Goal: Task Accomplishment & Management: Manage account settings

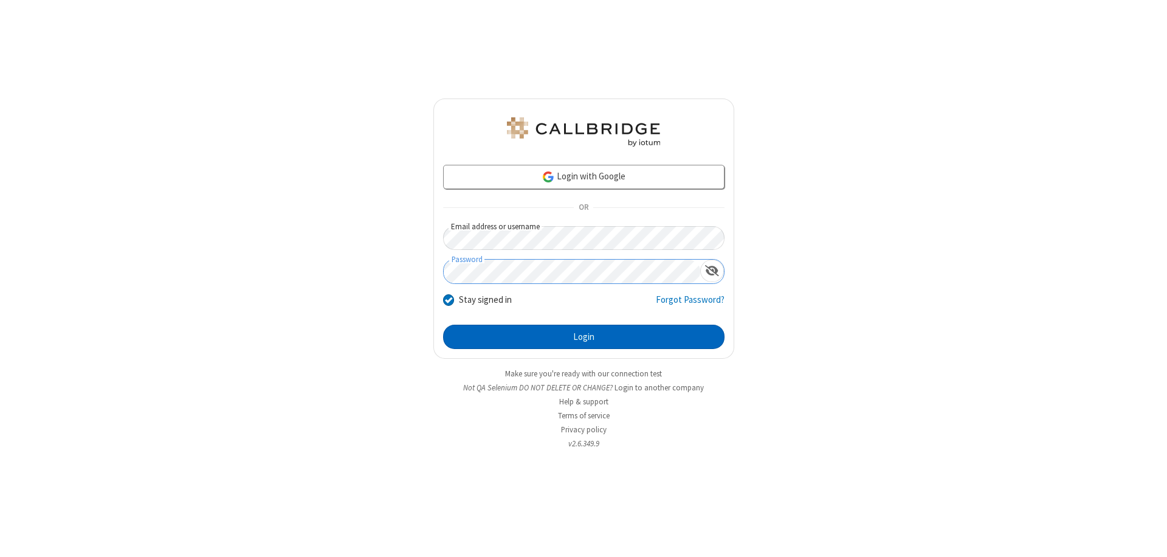
click at [583, 337] on button "Login" at bounding box center [583, 336] width 281 height 24
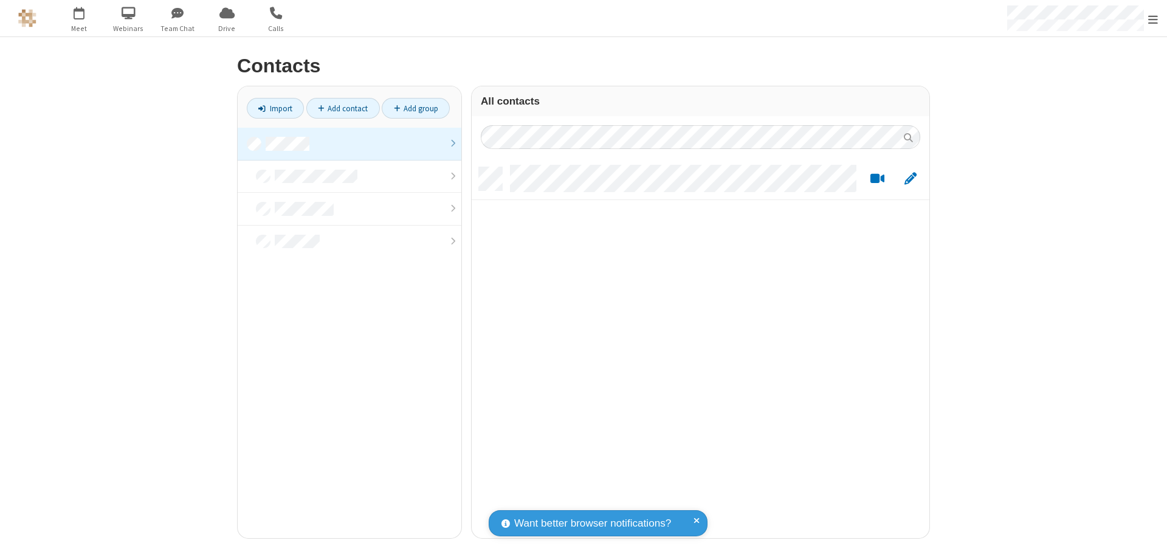
scroll to position [371, 448]
click at [349, 143] on link at bounding box center [350, 144] width 224 height 33
click at [343, 108] on link "Add contact" at bounding box center [343, 108] width 74 height 21
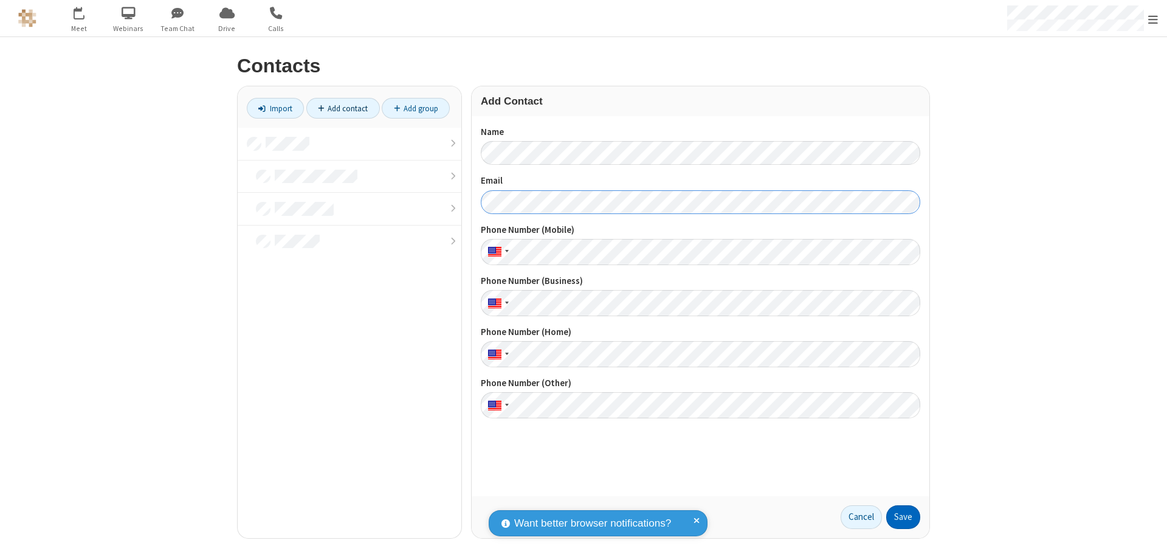
click at [903, 516] on button "Save" at bounding box center [903, 517] width 34 height 24
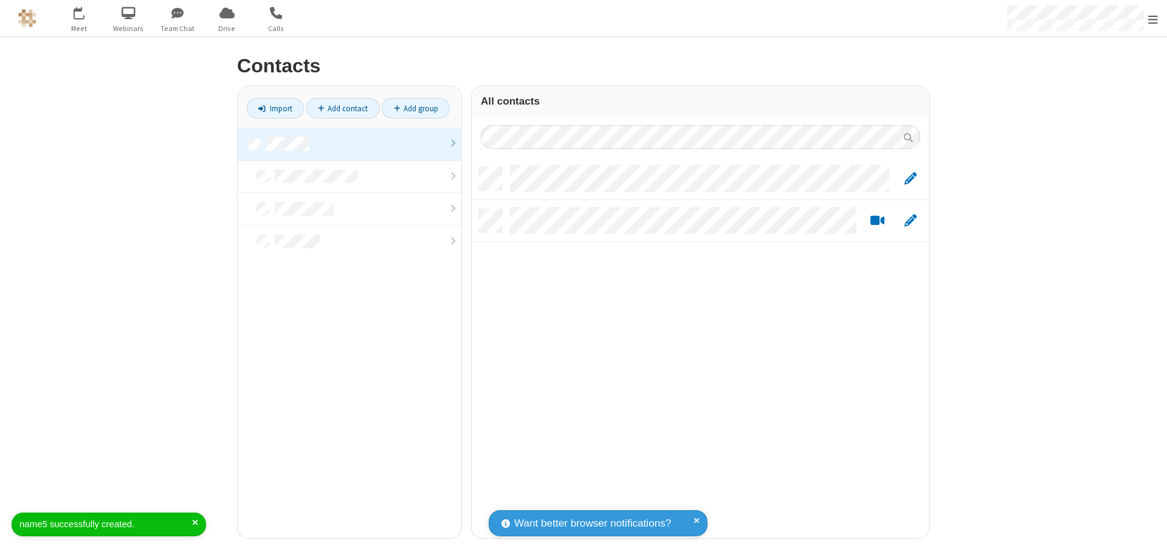
scroll to position [371, 448]
